Goal: Use online tool/utility: Utilize a website feature to perform a specific function

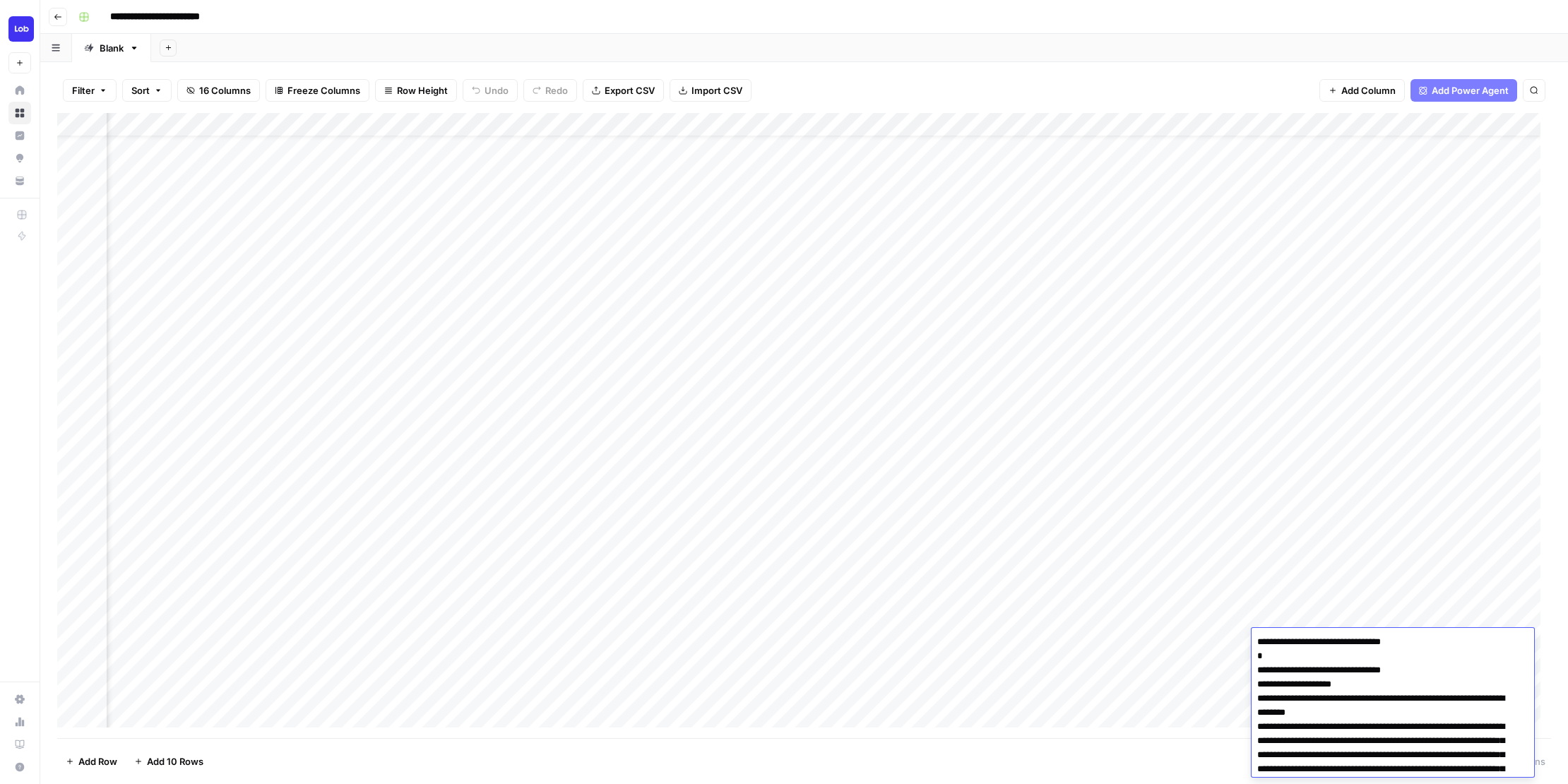
scroll to position [35, 1328]
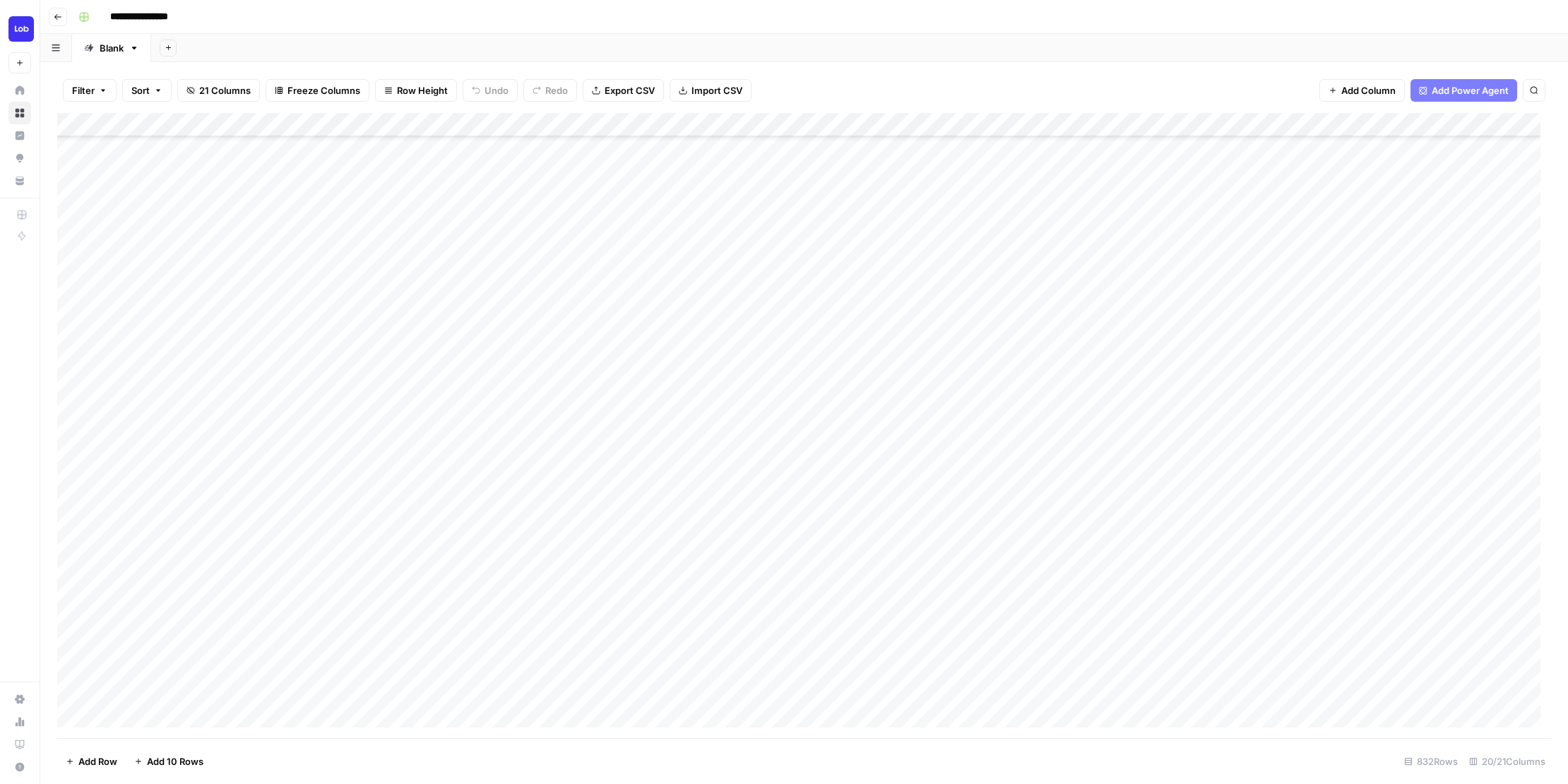
scroll to position [374, 0]
click at [640, 92] on span "Export CSV" at bounding box center [630, 90] width 50 height 14
click at [983, 142] on div "Add Column" at bounding box center [803, 425] width 1494 height 625
click at [986, 142] on div "Add Column" at bounding box center [803, 425] width 1494 height 625
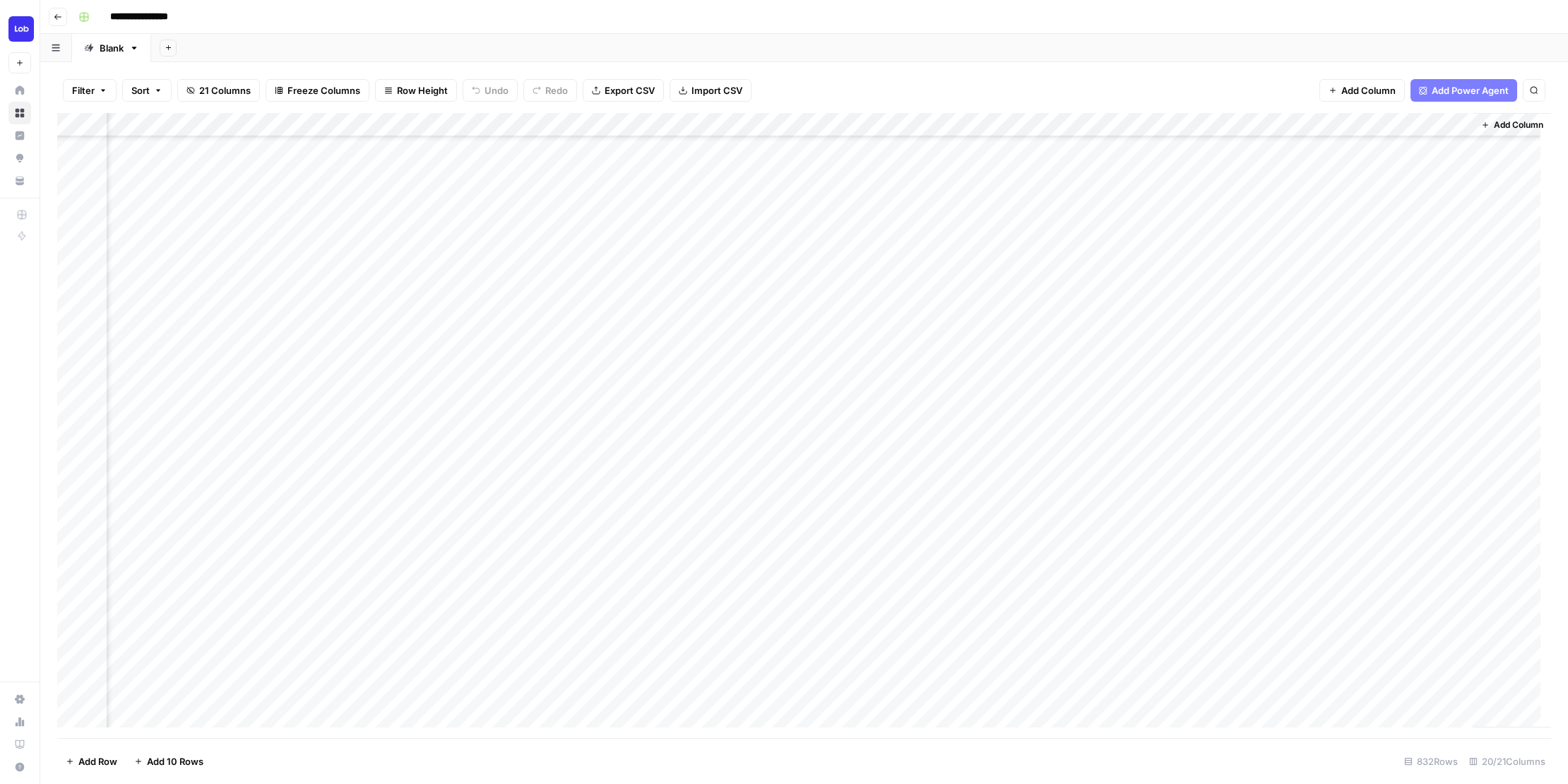
drag, startPoint x: 1164, startPoint y: 73, endPoint x: 533, endPoint y: 70, distance: 631.0
click at [1159, 73] on div "Filter Sort 21 Columns Freeze Columns Row Height Undo Redo Export CSV Import CS…" at bounding box center [803, 91] width 1494 height 45
click at [645, 93] on span "Export CSV" at bounding box center [630, 90] width 50 height 14
